Goal: Task Accomplishment & Management: Complete application form

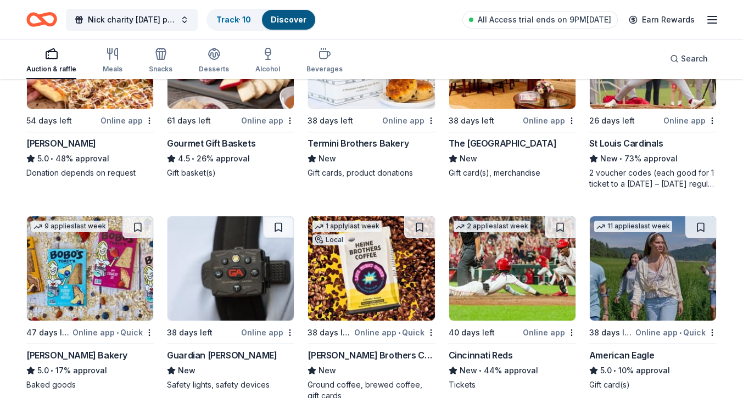
scroll to position [1210, 0]
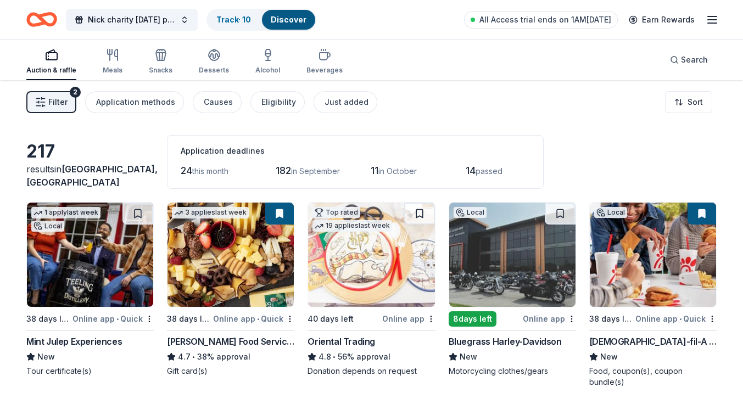
click at [72, 97] on div "2" at bounding box center [75, 92] width 11 height 11
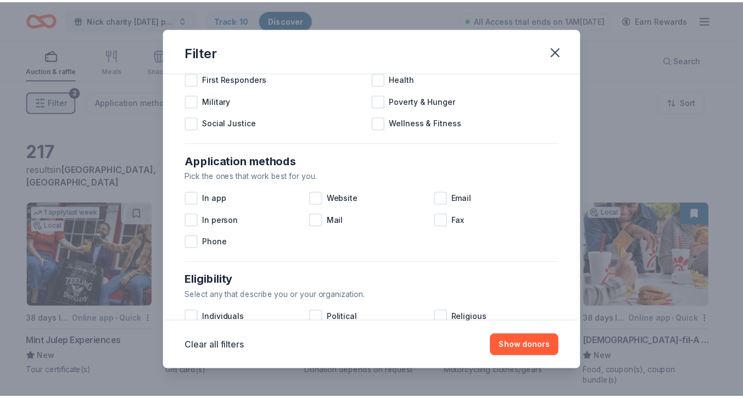
scroll to position [110, 0]
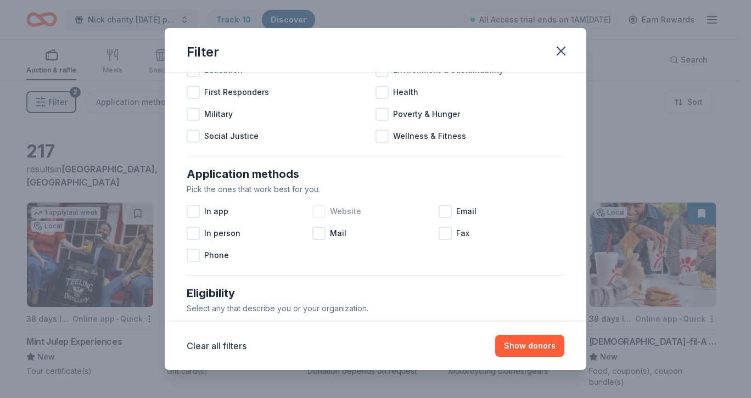
click at [330, 205] on span "Website" at bounding box center [345, 211] width 31 height 13
click at [536, 346] on button "Show 145 donors" at bounding box center [523, 346] width 83 height 22
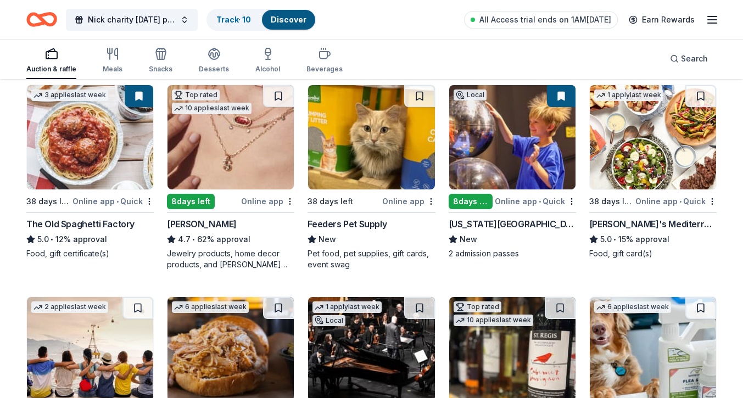
scroll to position [385, 0]
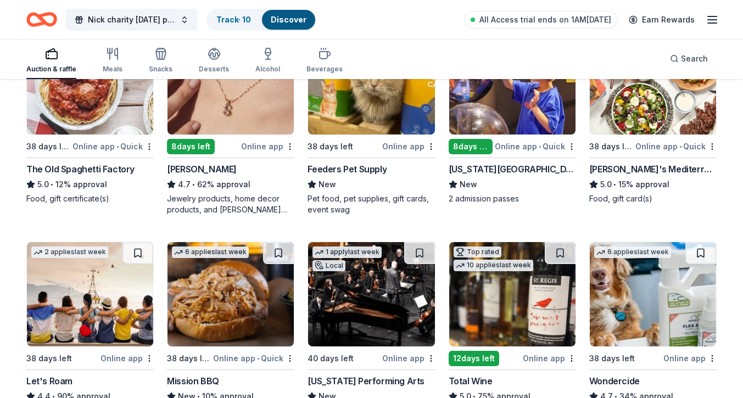
click at [387, 164] on div "Feeders Pet Supply" at bounding box center [371, 169] width 127 height 13
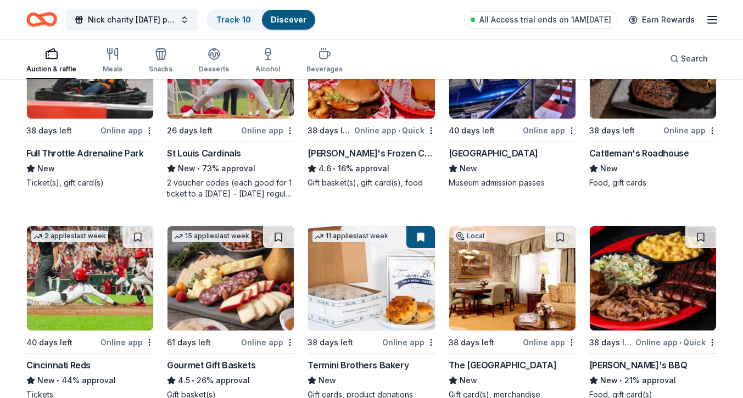
scroll to position [1043, 0]
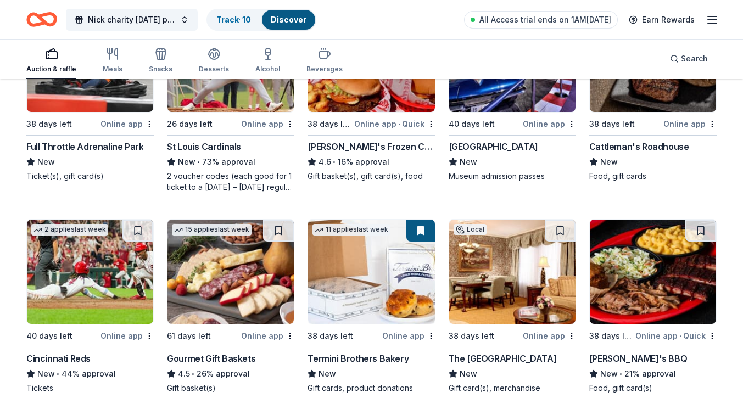
click at [352, 128] on div "38 days left" at bounding box center [330, 124] width 44 height 14
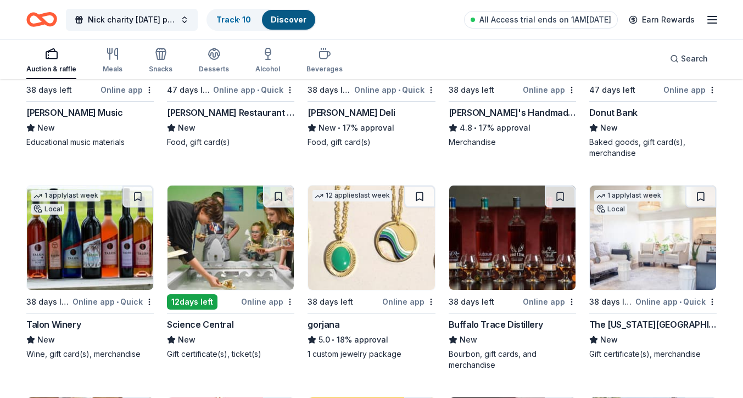
scroll to position [1757, 0]
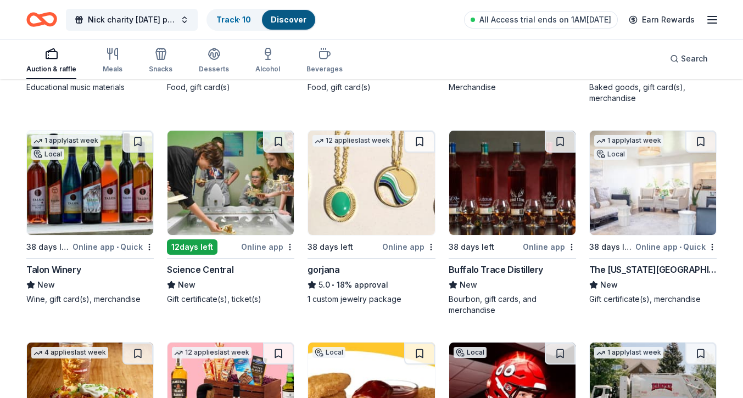
click at [152, 286] on div "New" at bounding box center [89, 285] width 127 height 13
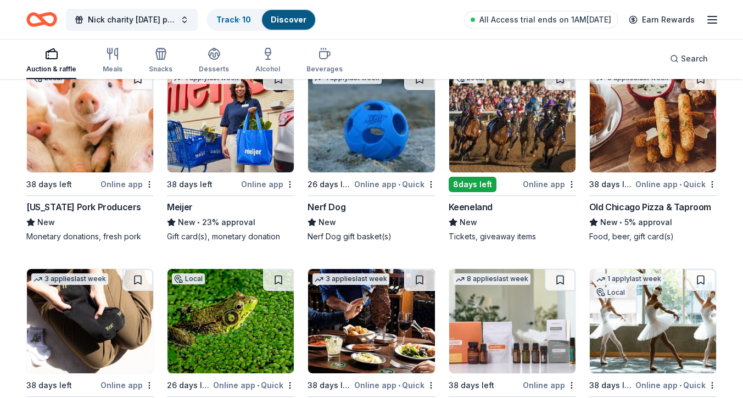
scroll to position [2469, 0]
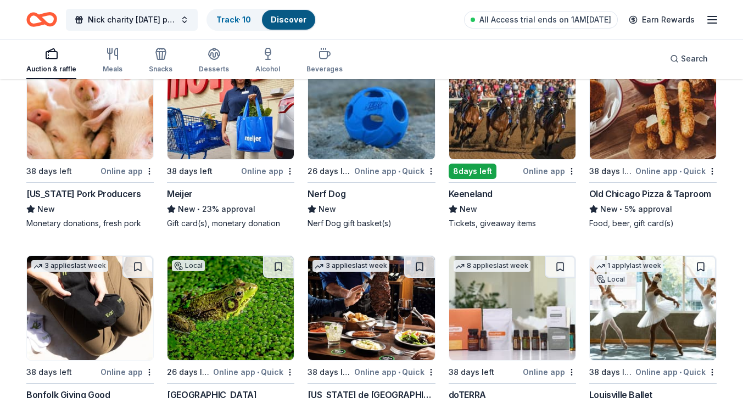
click at [252, 187] on div "Meijer" at bounding box center [230, 193] width 127 height 13
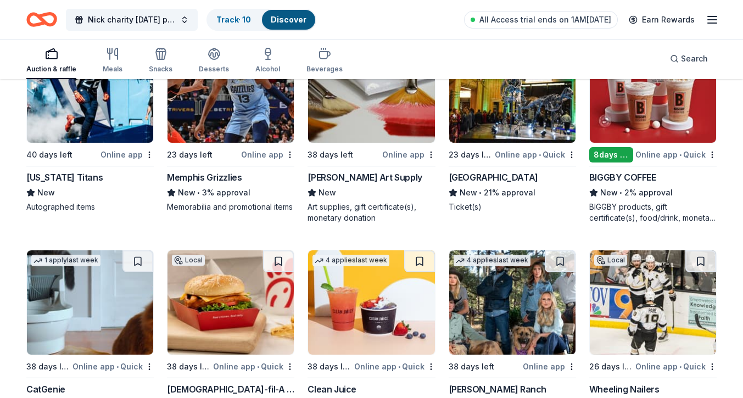
scroll to position [3111, 0]
click at [634, 179] on div "BIGGBY COFFEE" at bounding box center [622, 177] width 67 height 13
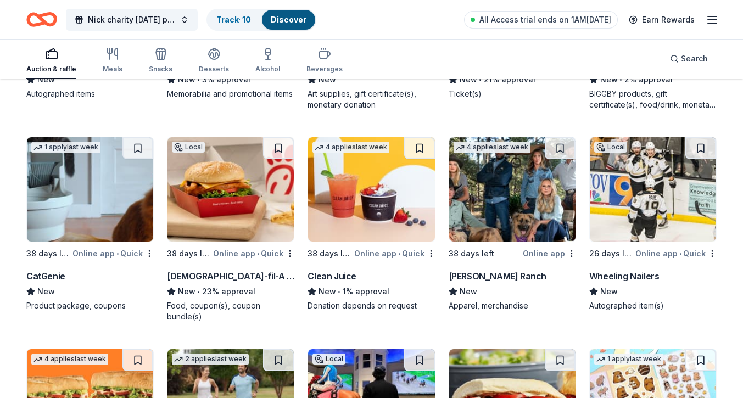
scroll to position [3330, 0]
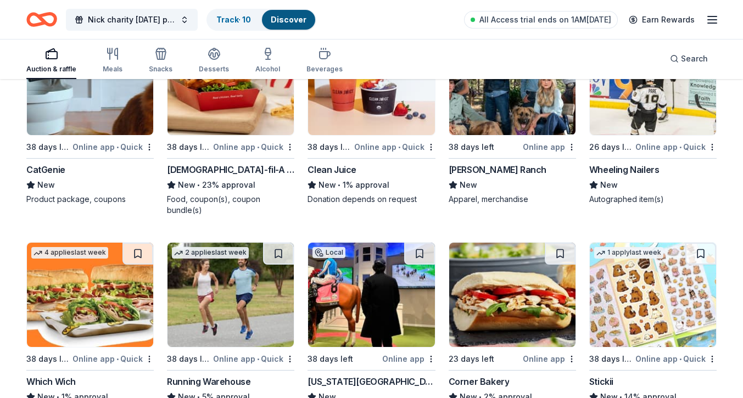
click at [391, 172] on div "Clean Juice" at bounding box center [371, 169] width 127 height 13
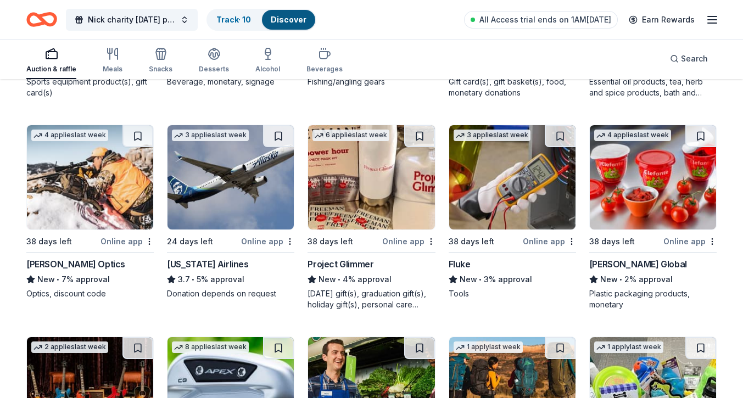
scroll to position [4029, 0]
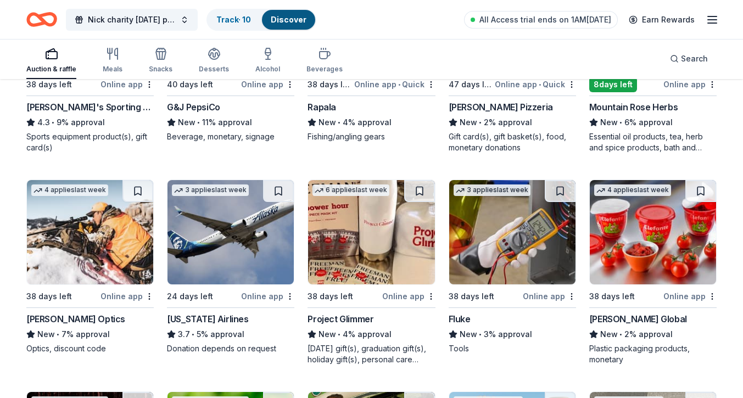
click at [402, 238] on img at bounding box center [371, 232] width 126 height 104
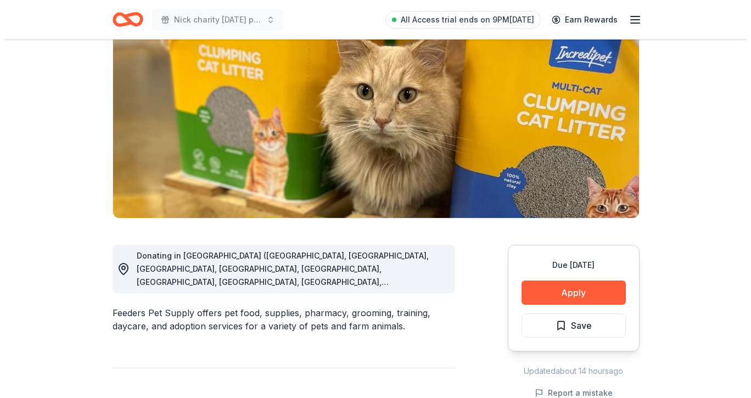
scroll to position [165, 0]
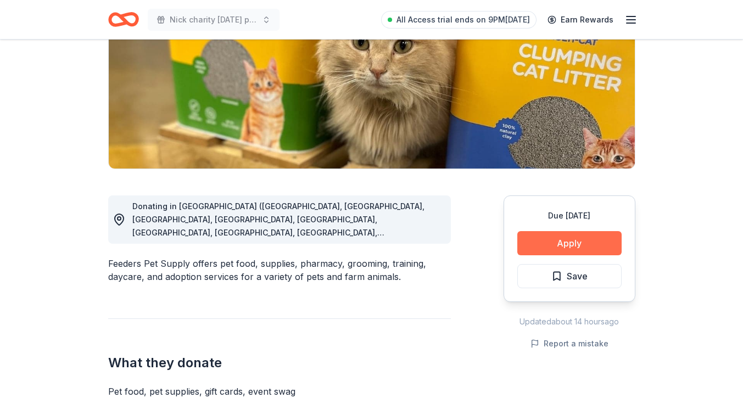
click at [542, 233] on button "Apply" at bounding box center [569, 243] width 104 height 24
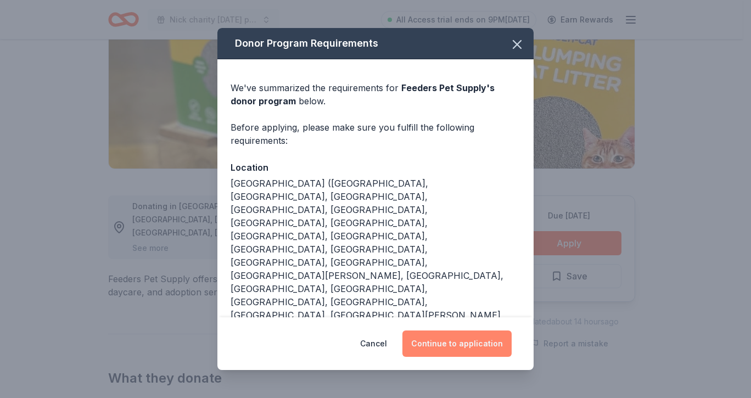
click at [490, 343] on button "Continue to application" at bounding box center [457, 344] width 109 height 26
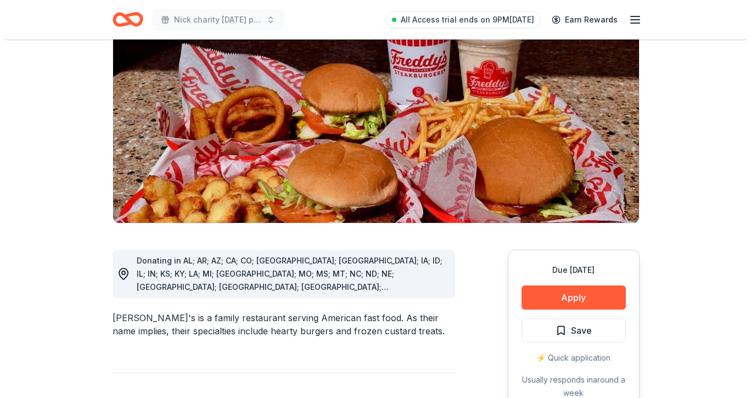
scroll to position [165, 0]
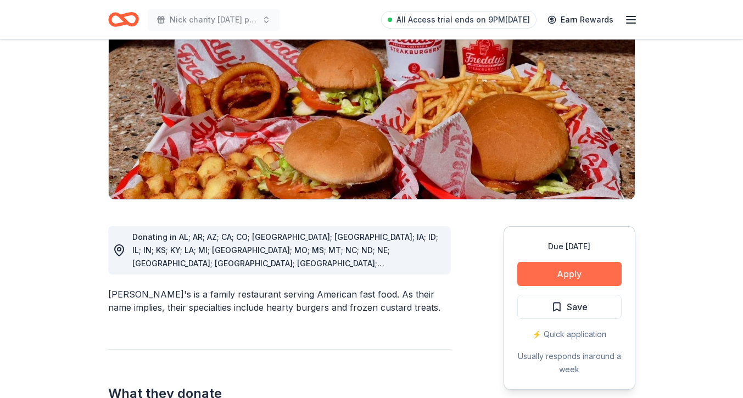
click at [547, 262] on button "Apply" at bounding box center [569, 274] width 104 height 24
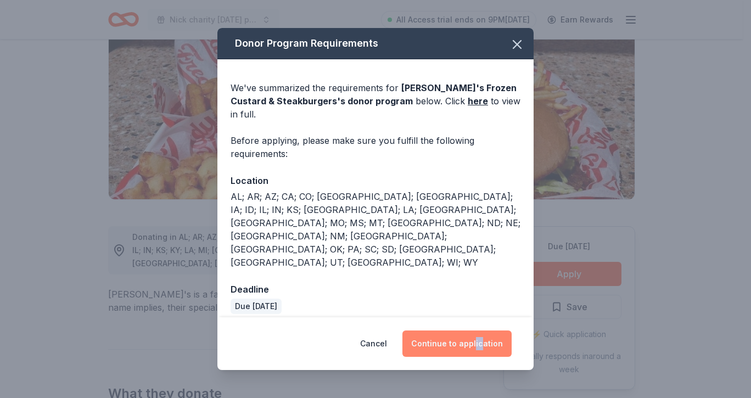
drag, startPoint x: 480, startPoint y: 304, endPoint x: 477, endPoint y: 313, distance: 9.4
click at [477, 318] on div "Cancel Continue to application" at bounding box center [376, 344] width 316 height 53
click at [476, 331] on button "Continue to application" at bounding box center [457, 344] width 109 height 26
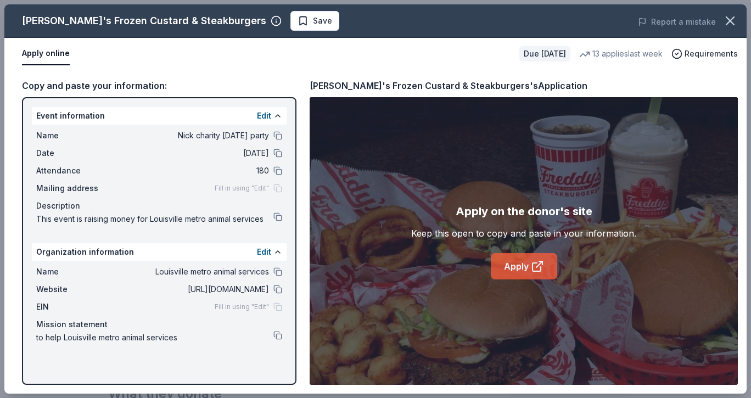
click at [526, 258] on link "Apply" at bounding box center [524, 266] width 66 height 26
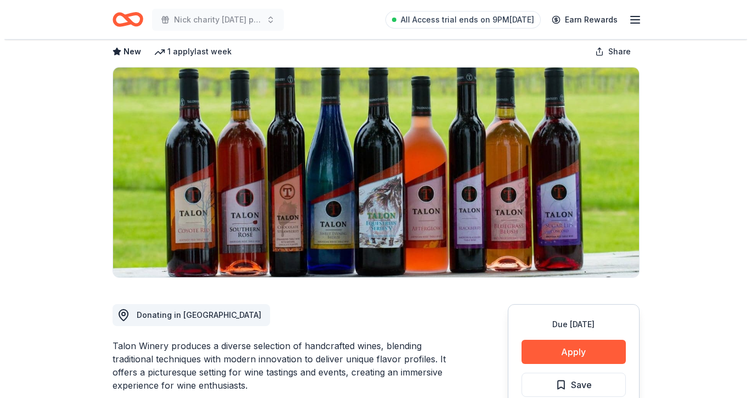
scroll to position [165, 0]
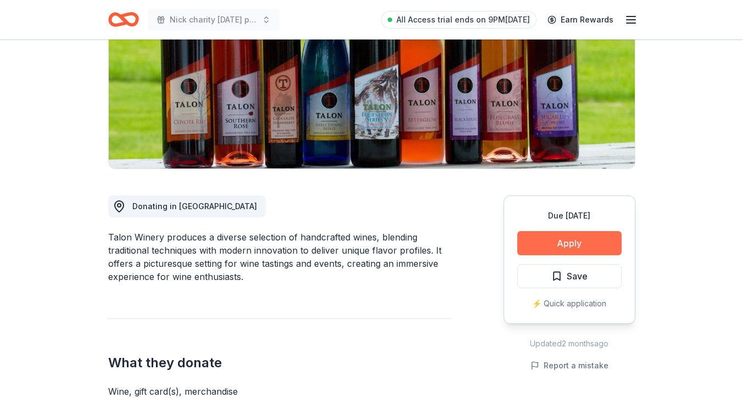
click at [537, 246] on button "Apply" at bounding box center [569, 243] width 104 height 24
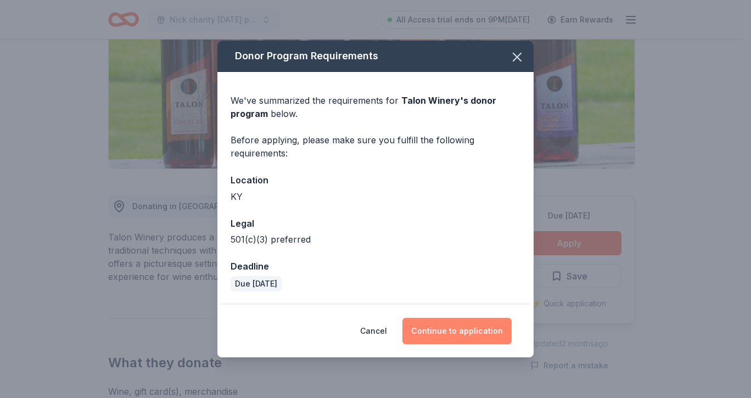
click at [460, 327] on button "Continue to application" at bounding box center [457, 331] width 109 height 26
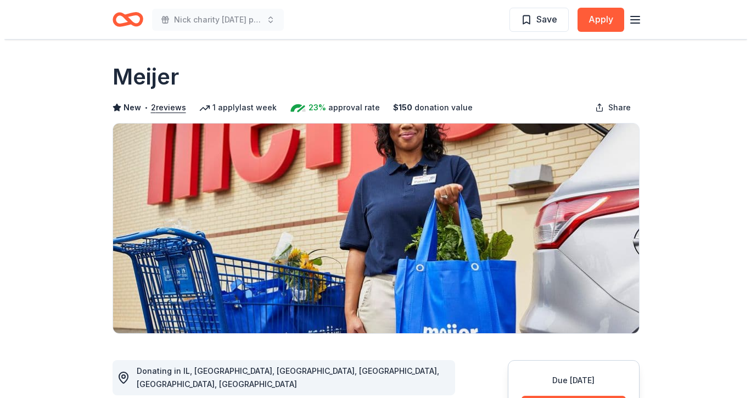
scroll to position [55, 0]
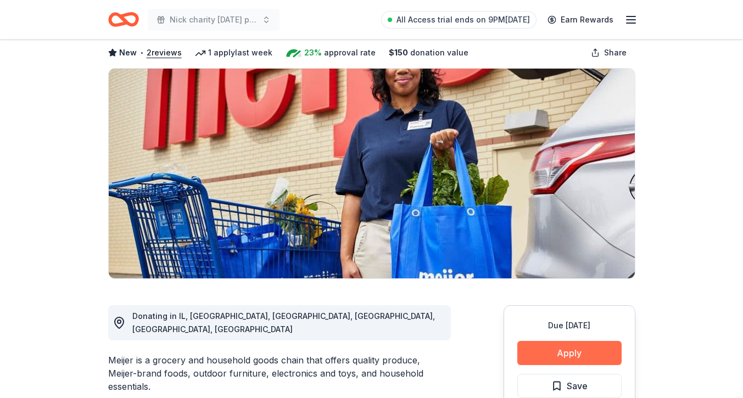
click at [586, 357] on button "Apply" at bounding box center [569, 353] width 104 height 24
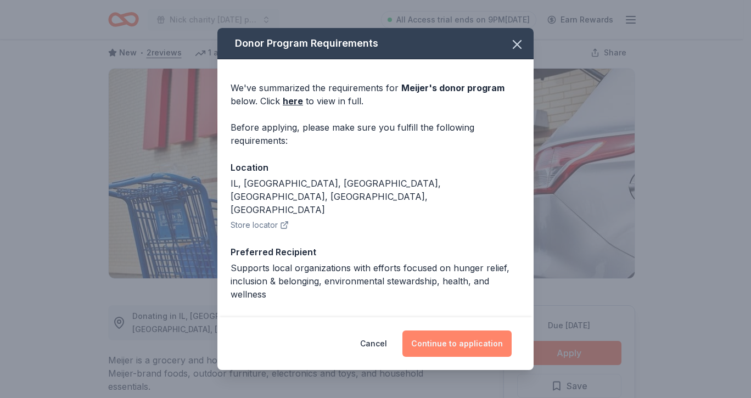
click at [451, 333] on button "Continue to application" at bounding box center [457, 344] width 109 height 26
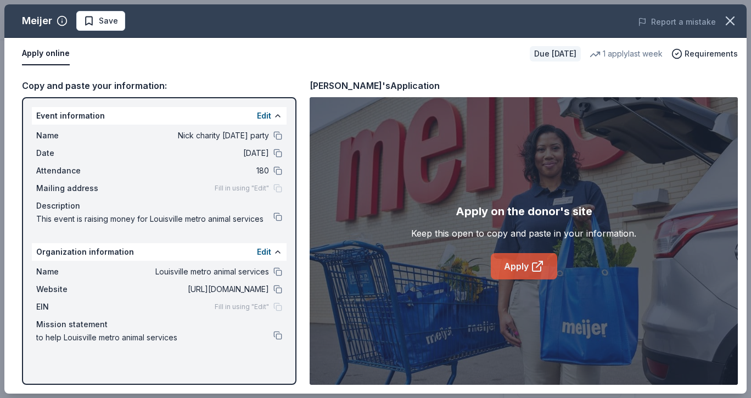
click at [508, 265] on link "Apply" at bounding box center [524, 266] width 66 height 26
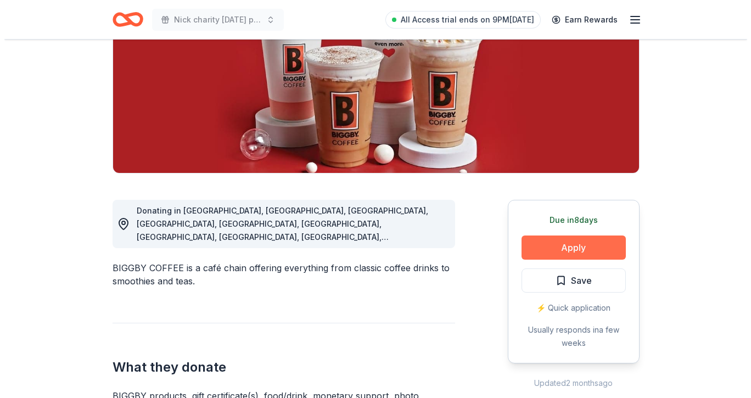
scroll to position [165, 0]
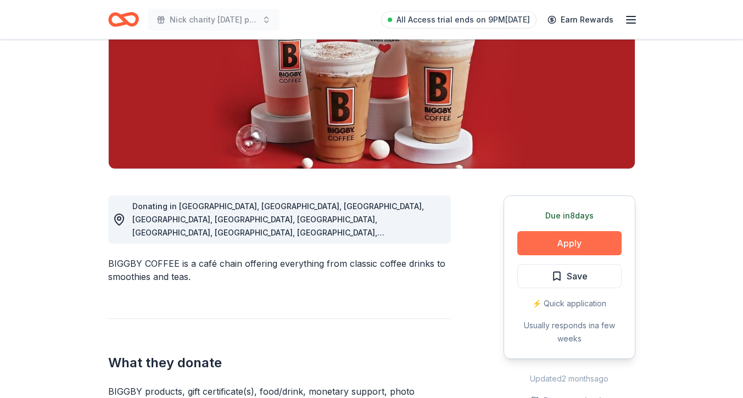
click at [564, 234] on button "Apply" at bounding box center [569, 243] width 104 height 24
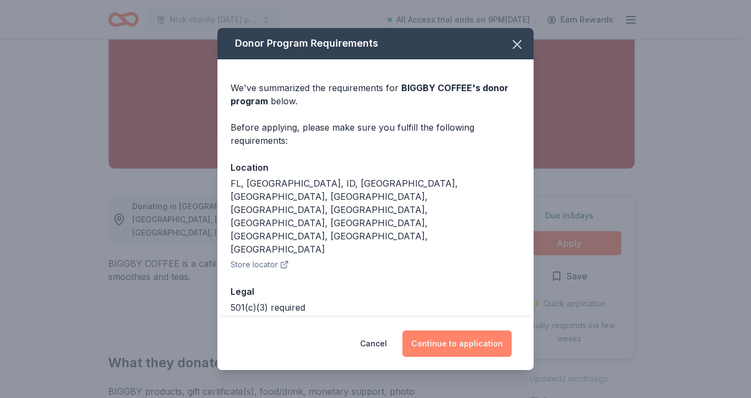
click at [494, 342] on button "Continue to application" at bounding box center [457, 344] width 109 height 26
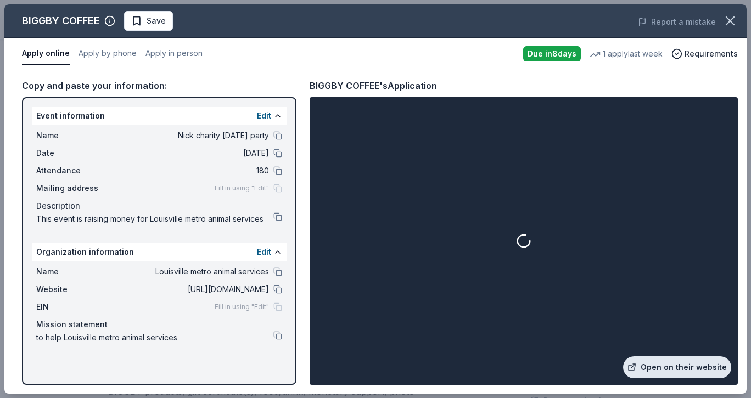
click at [671, 361] on link "Open on their website" at bounding box center [677, 368] width 108 height 22
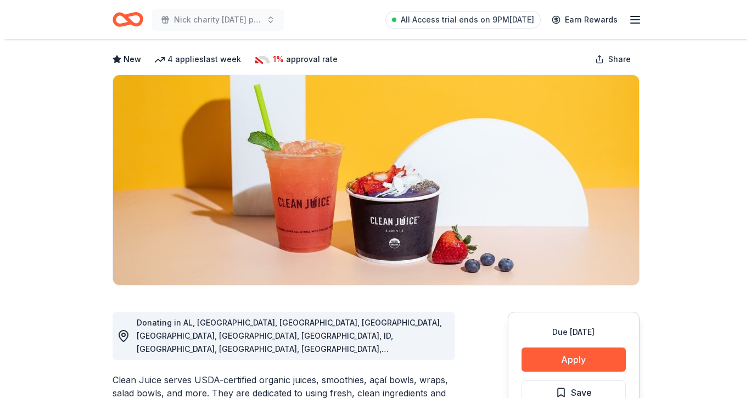
scroll to position [55, 0]
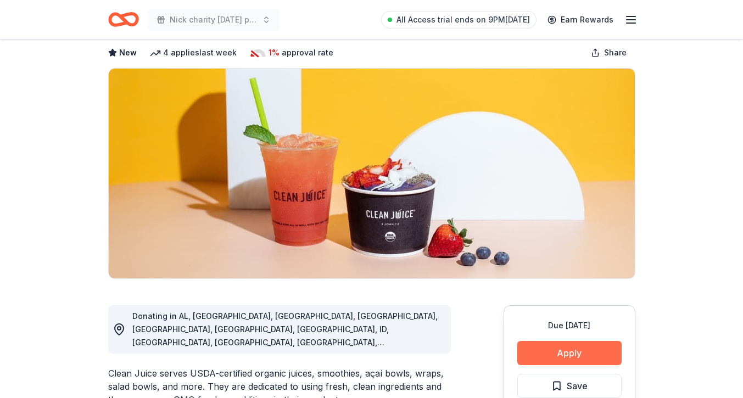
click at [578, 352] on button "Apply" at bounding box center [569, 353] width 104 height 24
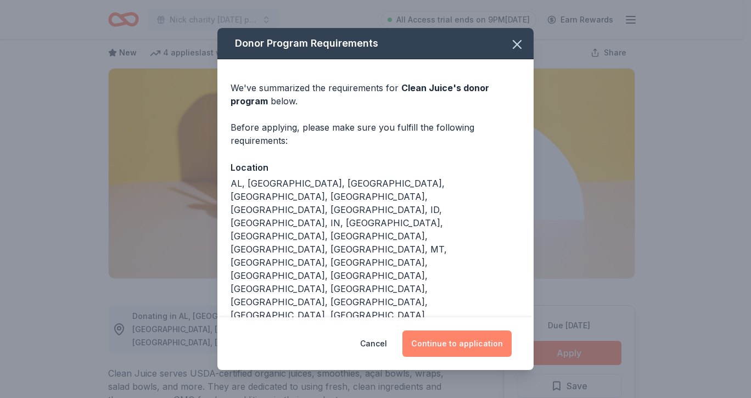
click at [461, 331] on button "Continue to application" at bounding box center [457, 344] width 109 height 26
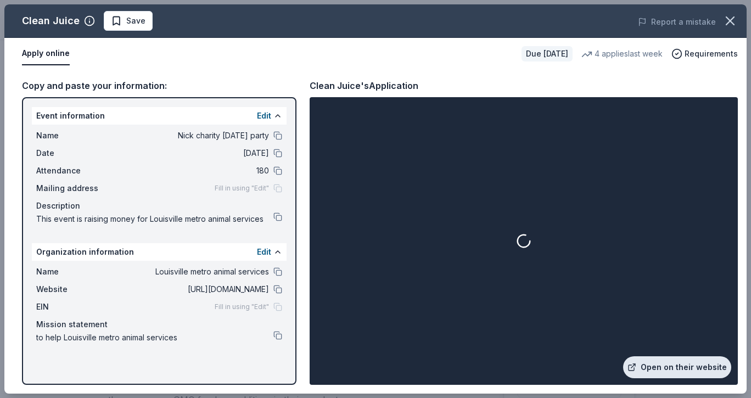
click at [678, 369] on link "Open on their website" at bounding box center [677, 368] width 108 height 22
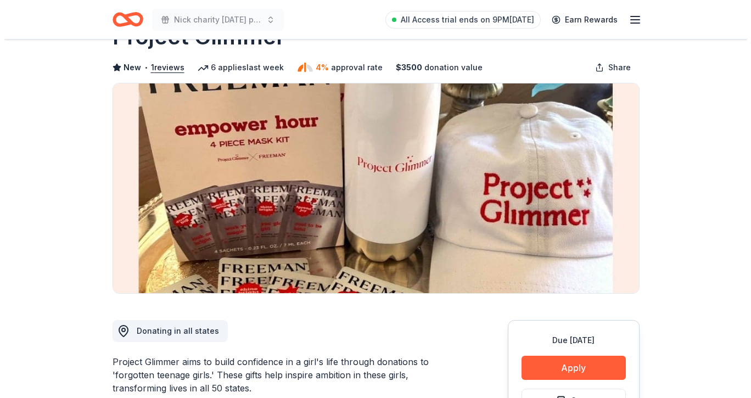
scroll to position [110, 0]
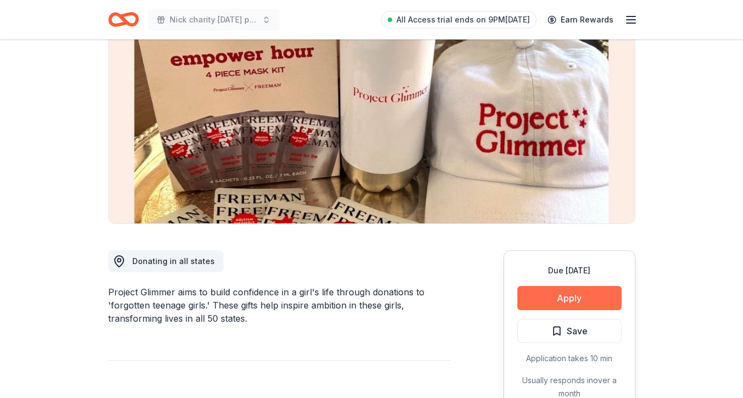
click at [553, 298] on button "Apply" at bounding box center [569, 298] width 104 height 24
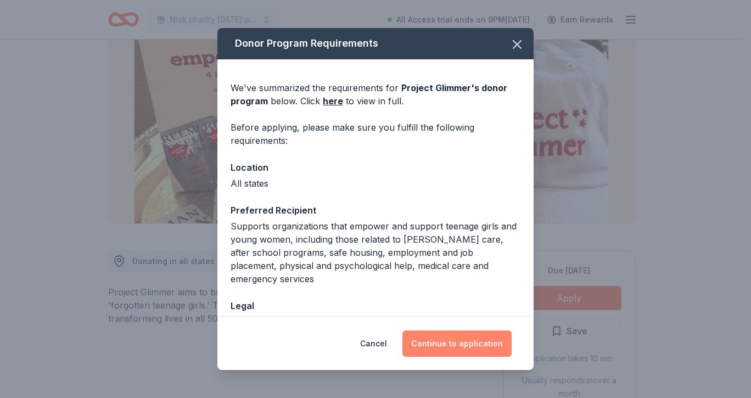
click at [465, 336] on button "Continue to application" at bounding box center [457, 344] width 109 height 26
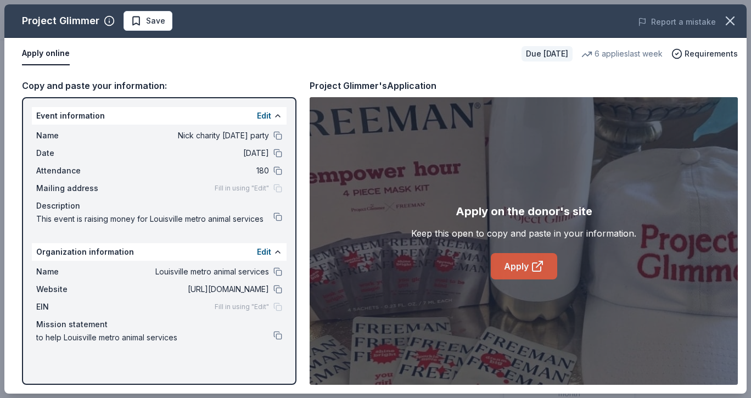
click at [519, 262] on link "Apply" at bounding box center [524, 266] width 66 height 26
